Goal: Task Accomplishment & Management: Complete application form

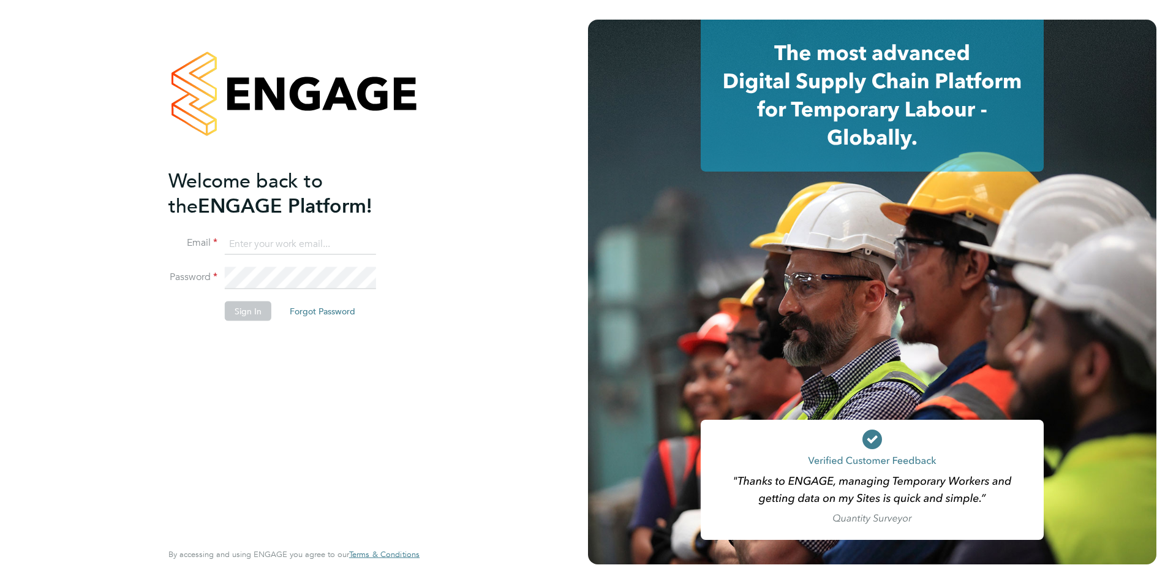
type input "[EMAIL_ADDRESS][PERSON_NAME][DOMAIN_NAME]"
click at [253, 314] on button "Sign In" at bounding box center [248, 311] width 47 height 20
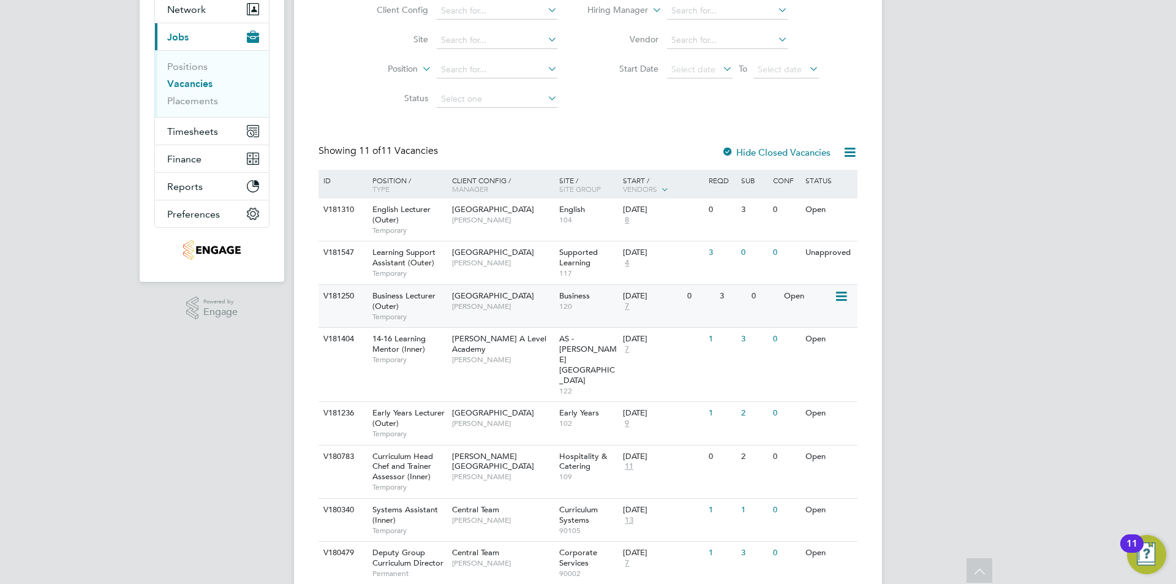
scroll to position [184, 0]
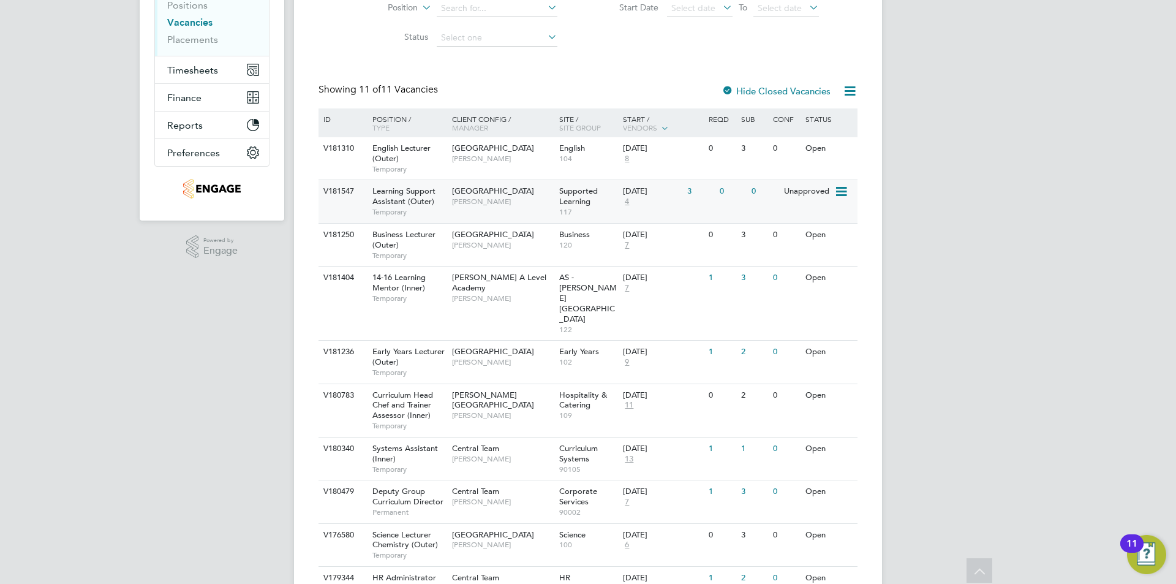
click at [841, 189] on icon at bounding box center [840, 191] width 12 height 15
click at [905, 183] on div "OT Oli Thomas Notifications 7 Applications: Network Team Members Businesses Sit…" at bounding box center [588, 251] width 1176 height 871
click at [472, 194] on span "[GEOGRAPHIC_DATA]" at bounding box center [493, 191] width 82 height 10
